Goal: Task Accomplishment & Management: Use online tool/utility

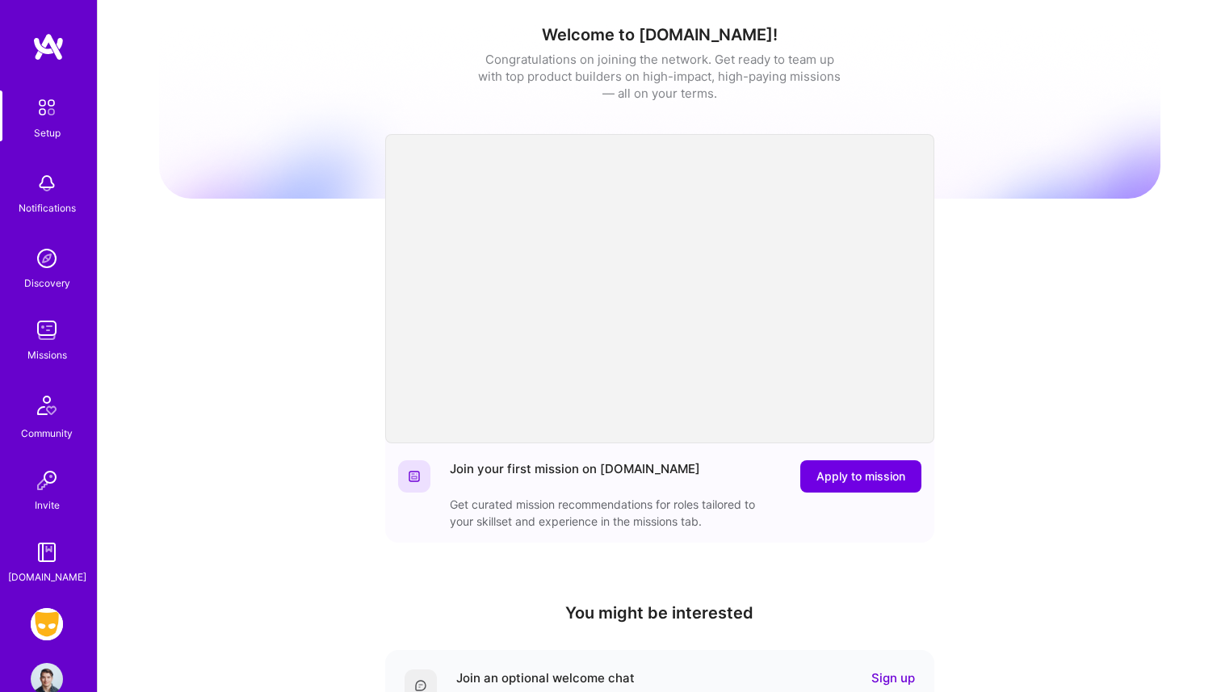
click at [48, 610] on img at bounding box center [47, 624] width 32 height 32
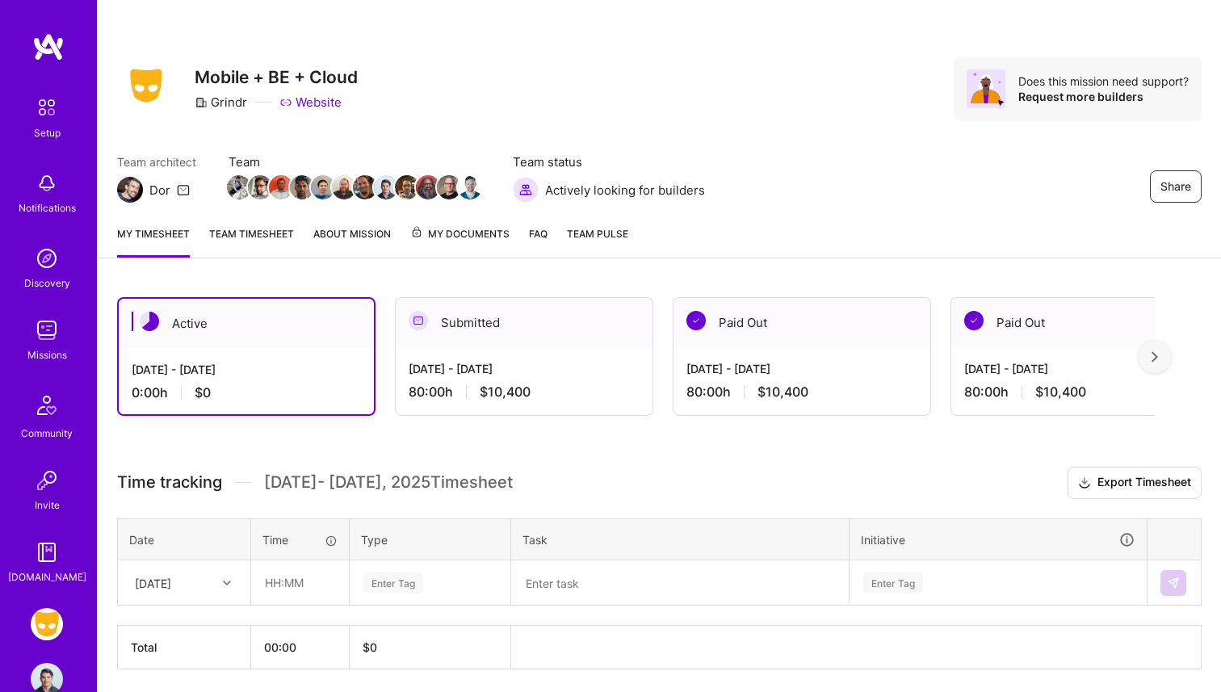
scroll to position [56, 0]
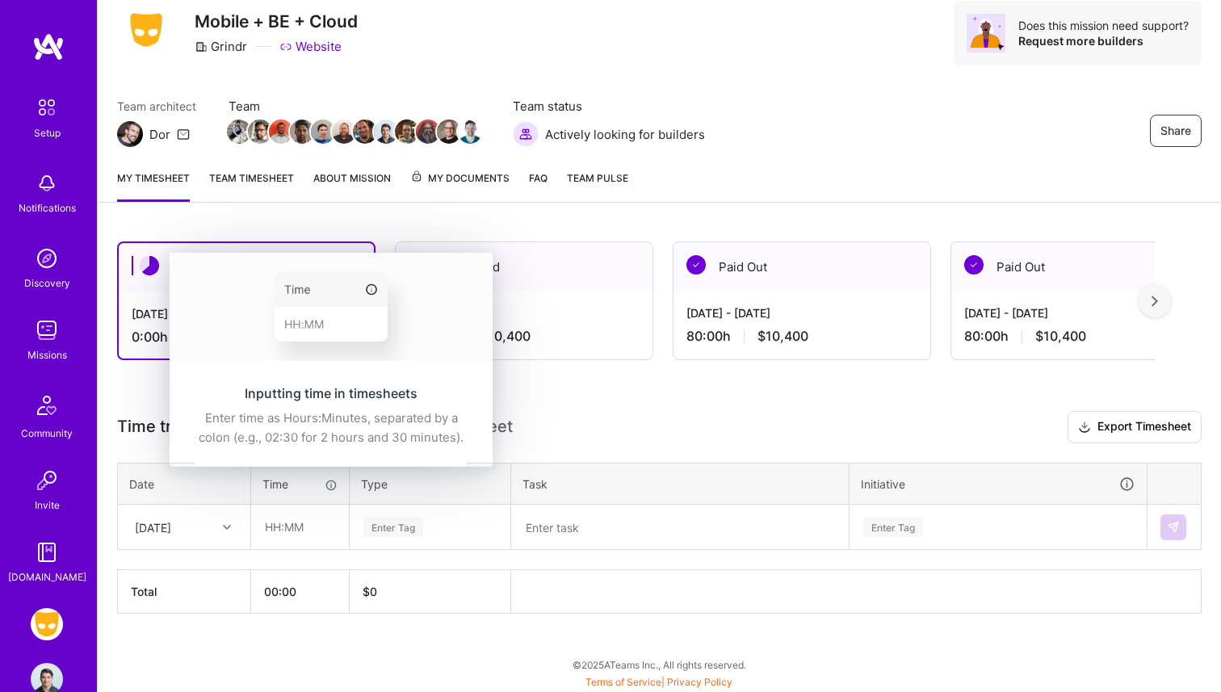
click at [294, 529] on body "Setup Notifications Discovery Missions Community Invite [DOMAIN_NAME] Grindr: M…" at bounding box center [610, 314] width 1221 height 740
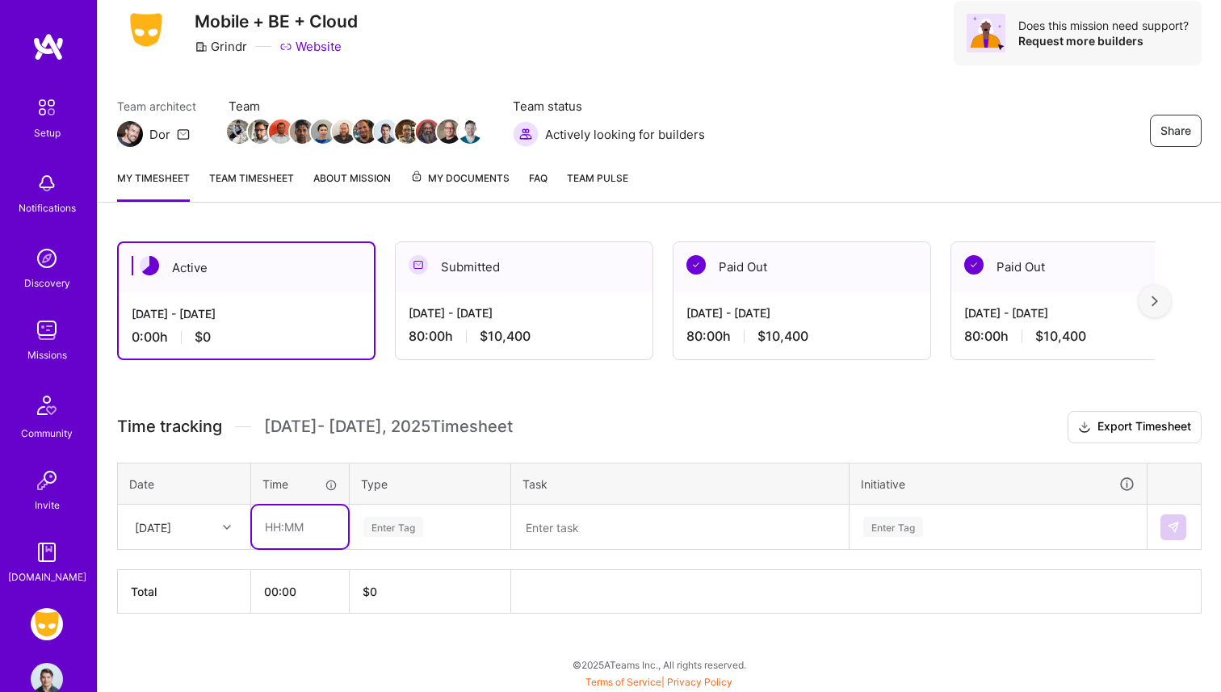
click at [294, 529] on input "text" at bounding box center [300, 526] width 96 height 43
type input "08:00"
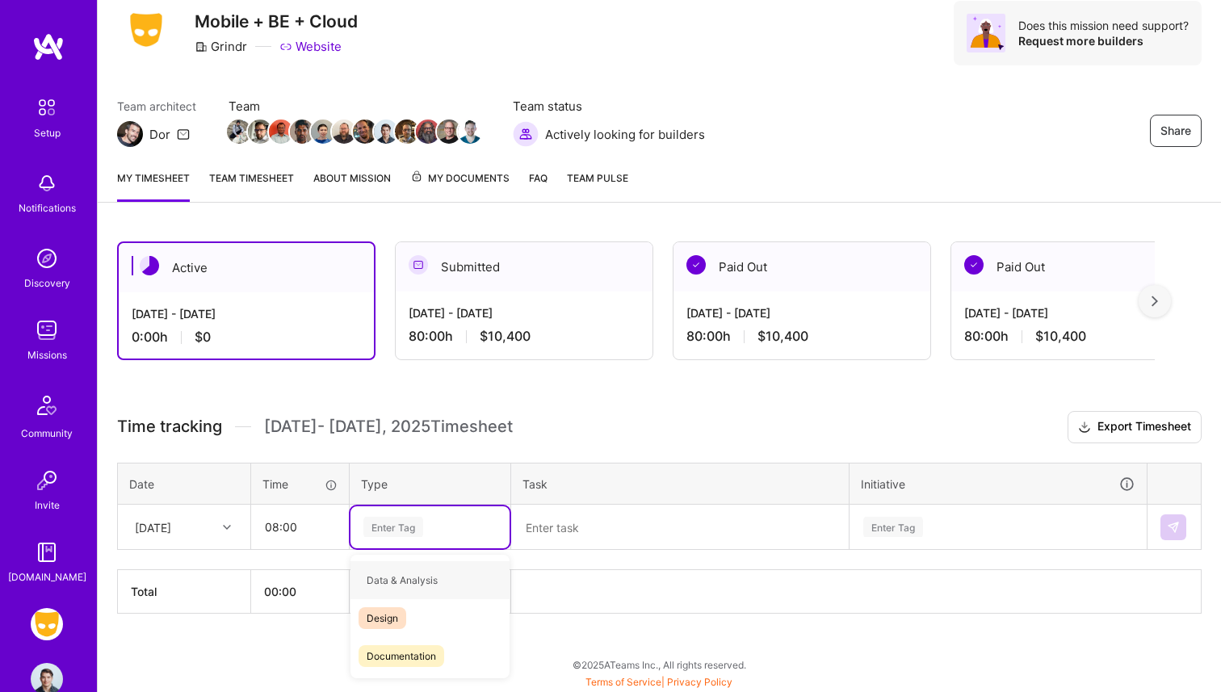
type input "e"
click at [390, 640] on div "Engineering" at bounding box center [429, 656] width 159 height 38
click at [614, 538] on textarea at bounding box center [680, 527] width 334 height 42
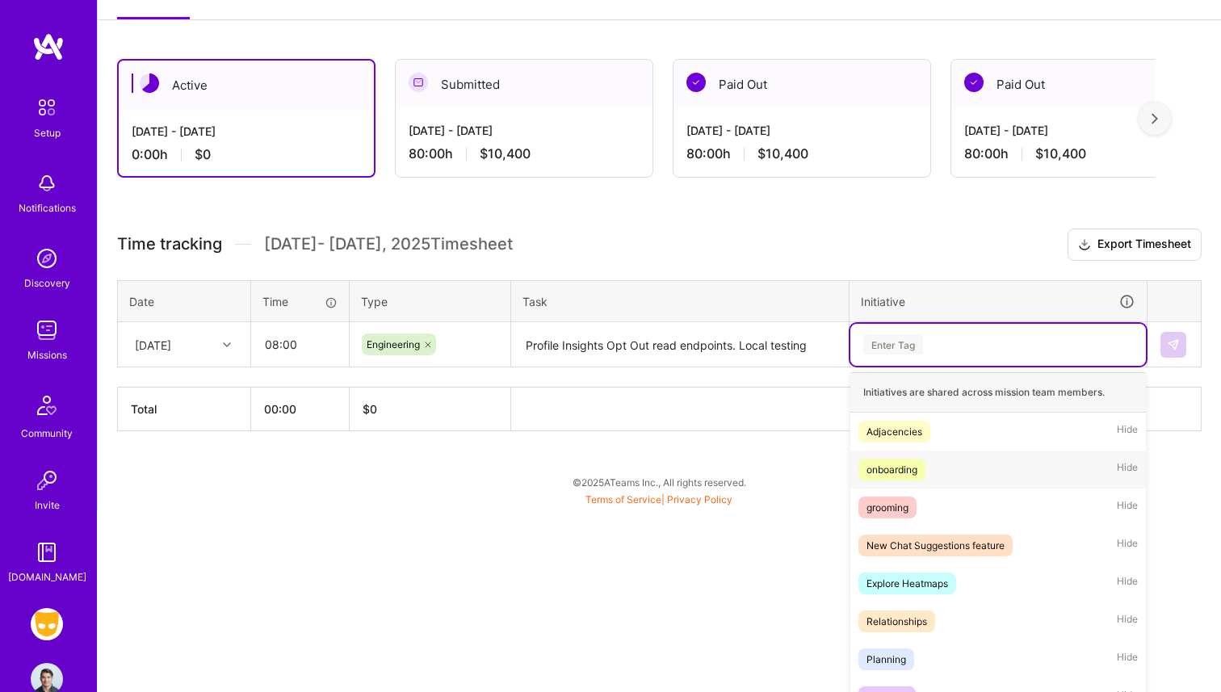
click at [953, 366] on div "option onboarding focused, 2 of 40. 40 results available. Use Up and Down to ch…" at bounding box center [997, 345] width 295 height 42
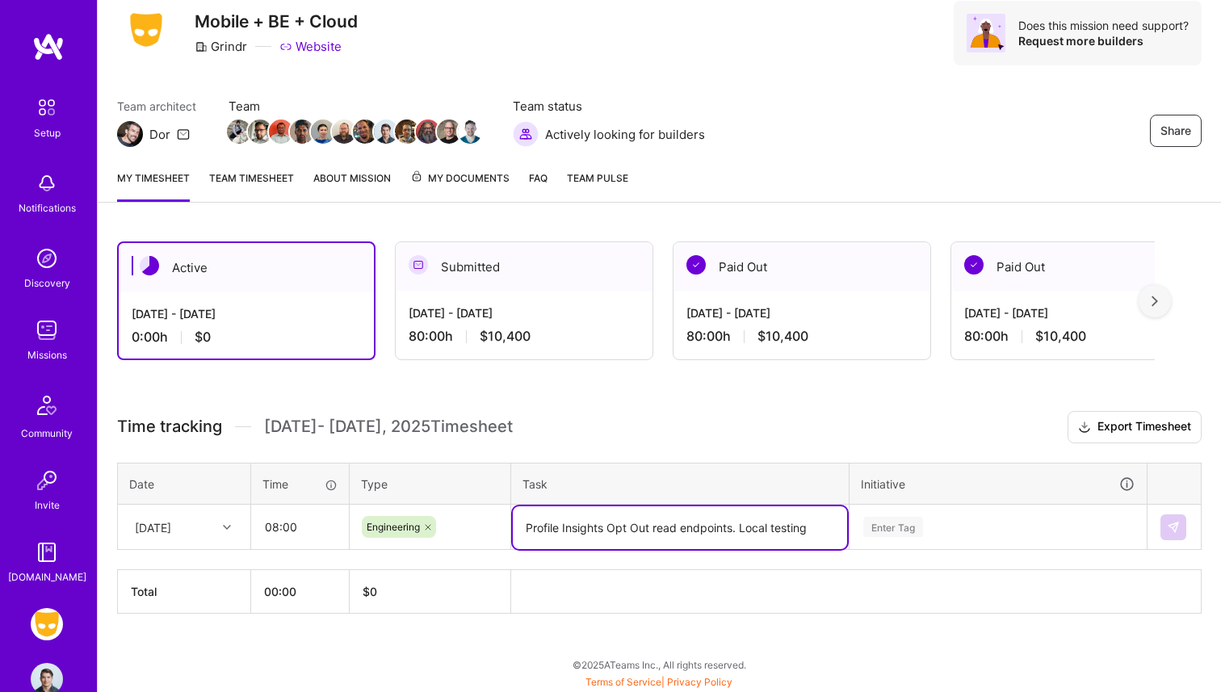
click at [730, 336] on div "Active [DATE] - [DATE] 0:00 h $0 Submitted [DATE] - [DATE] 80:00 h $10,400 Paid…" at bounding box center [659, 457] width 1123 height 471
click at [725, 526] on textarea "Profile Insights Opt Out read endpoints. Local testing" at bounding box center [680, 527] width 334 height 43
click at [731, 526] on textarea "Profile Insights Opt Out read endpoints. Local testing" at bounding box center [680, 527] width 334 height 43
type textarea "Profile Insights Opt Out read endpoint. Local testing. Updated Behaviors on v2 …"
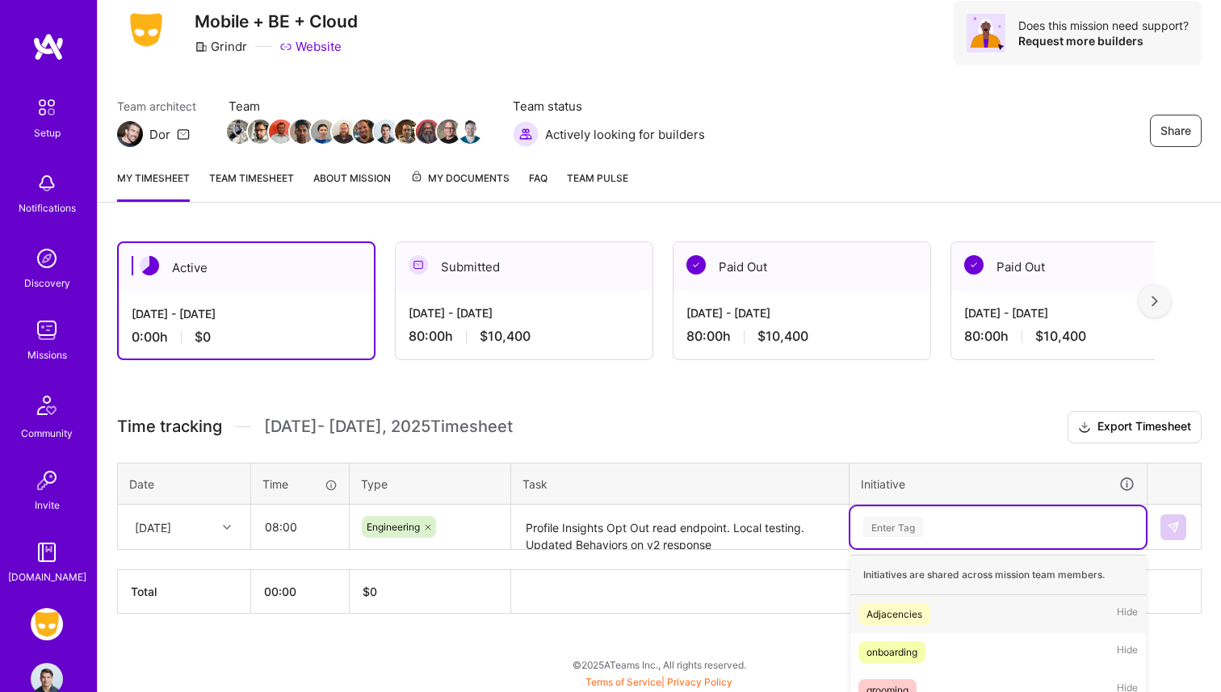
scroll to position [249, 0]
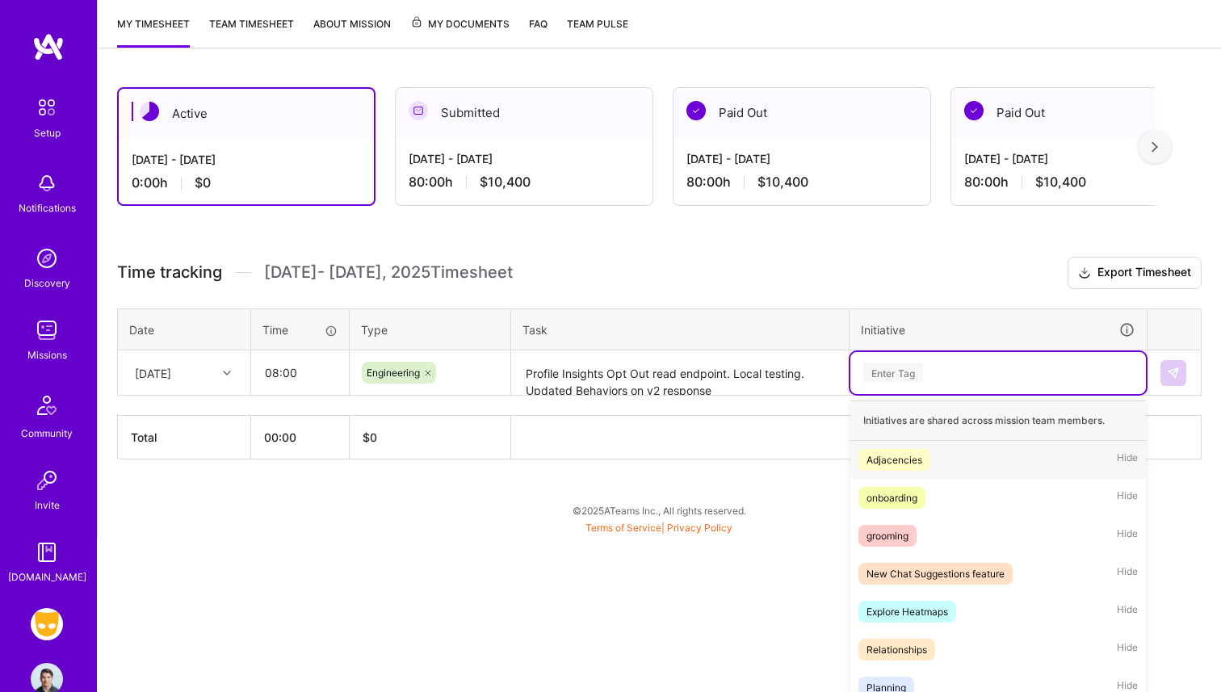
click at [969, 394] on div "option Adjacencies focused, 1 of 40. 40 results available. Use Up and Down to c…" at bounding box center [997, 373] width 295 height 42
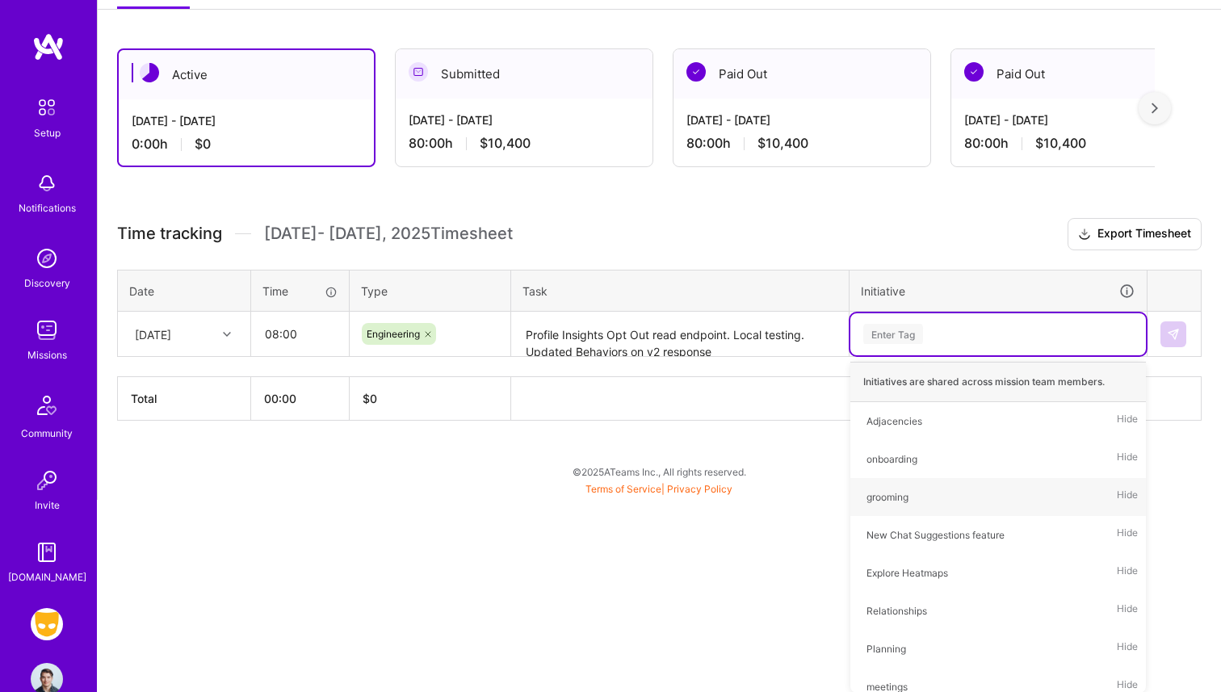
type input "e"
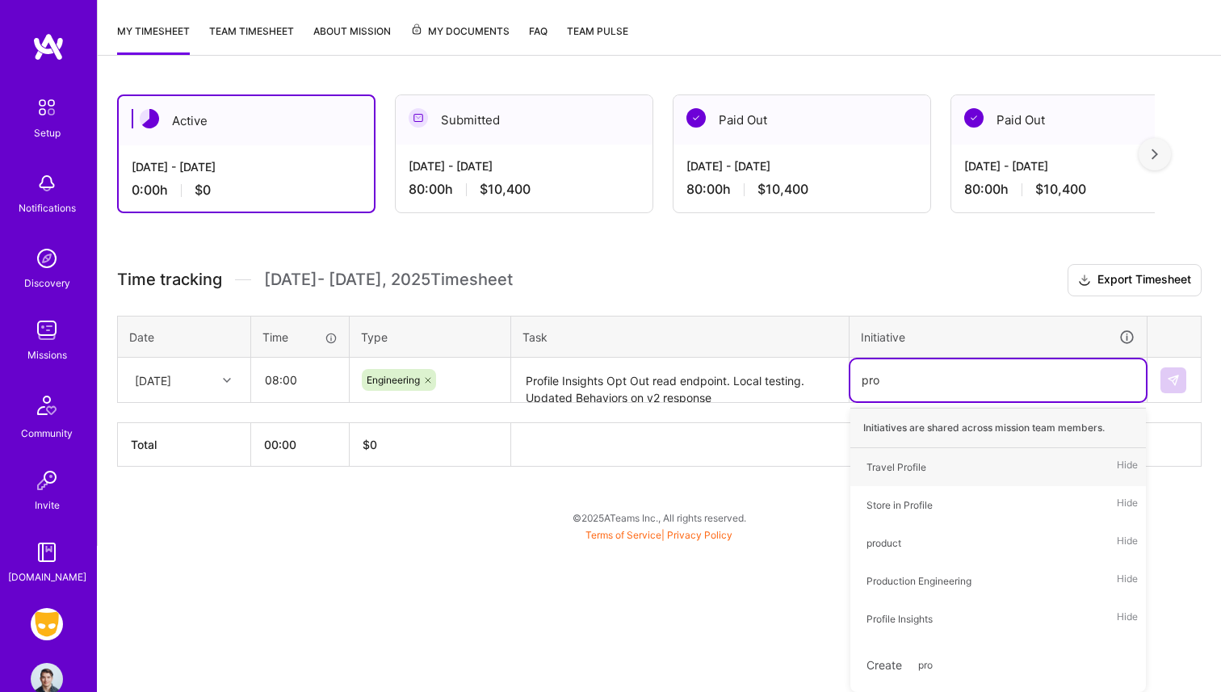
scroll to position [126, 0]
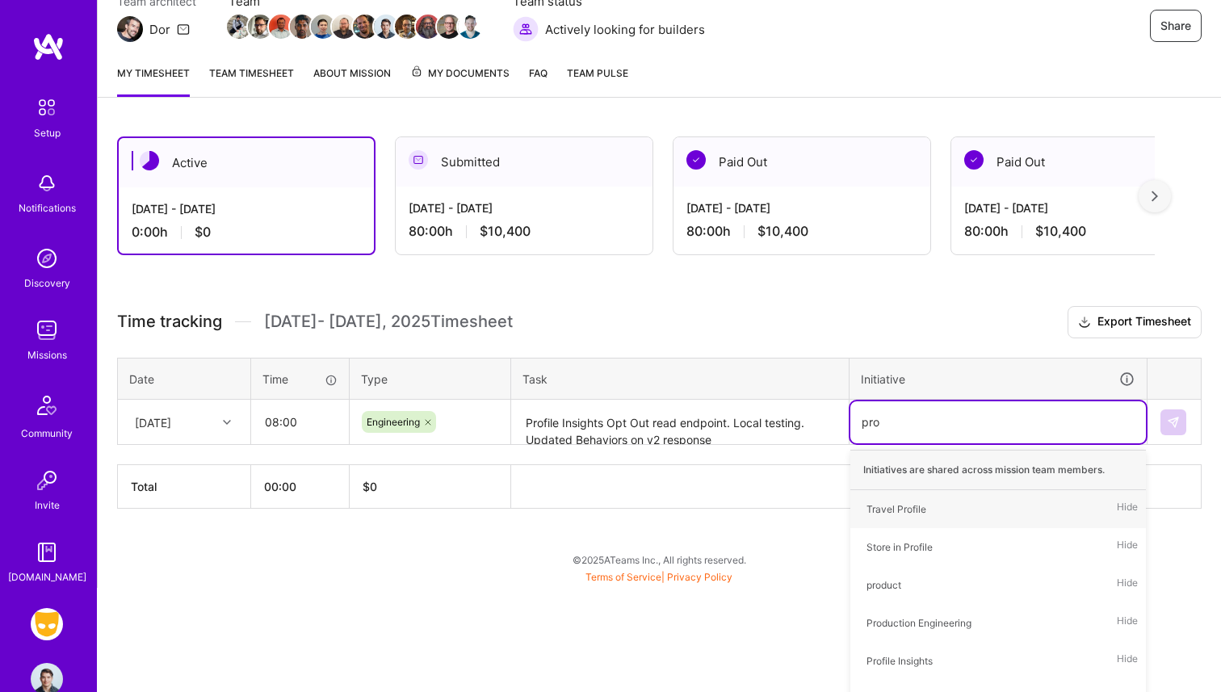
type input "prof"
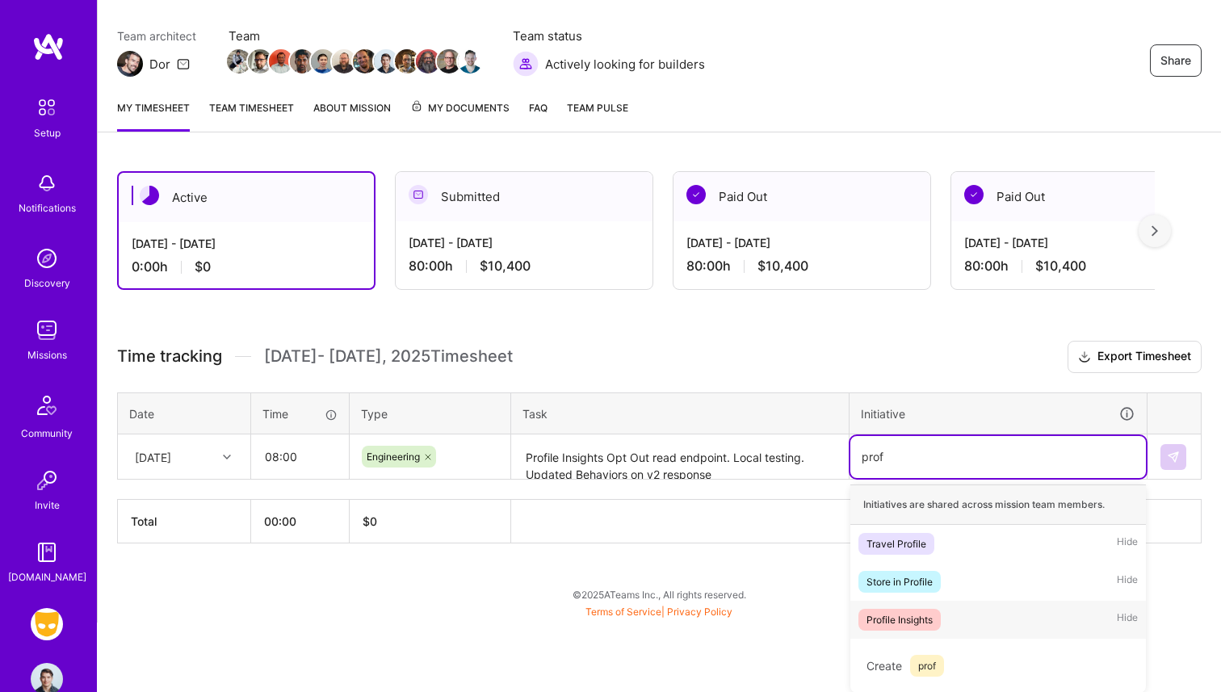
click at [930, 612] on div "Profile Insights" at bounding box center [899, 619] width 66 height 17
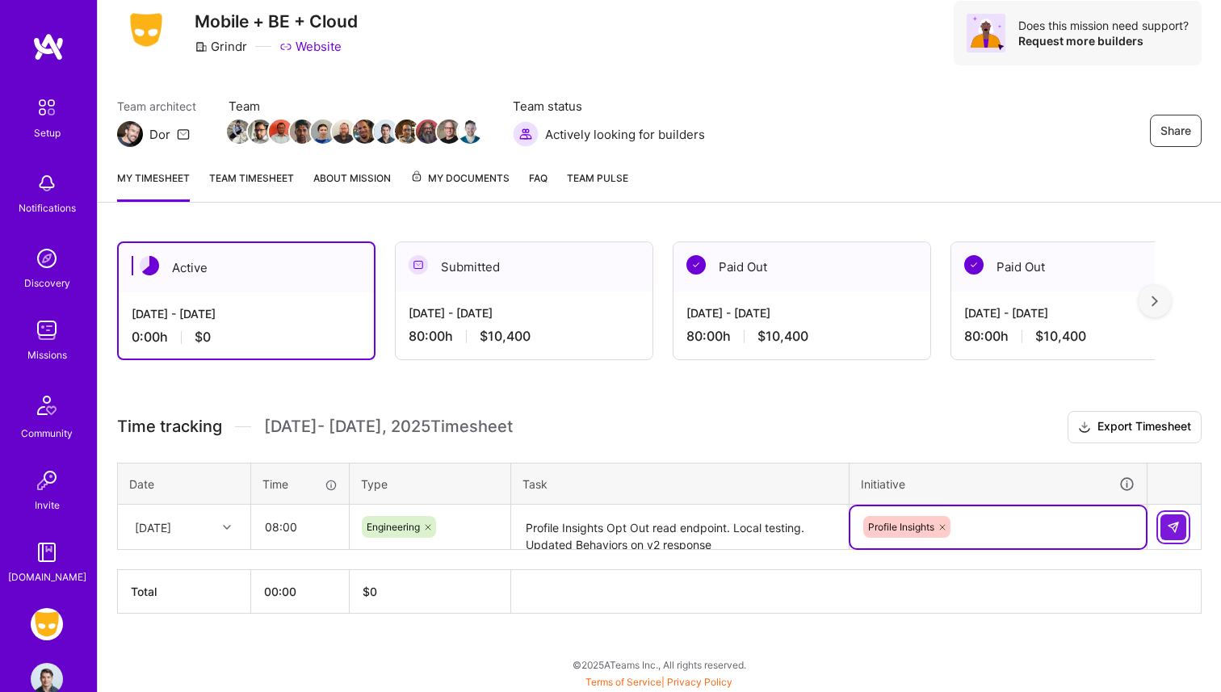
click at [1179, 532] on img at bounding box center [1173, 527] width 13 height 13
